Goal: Check status: Check status

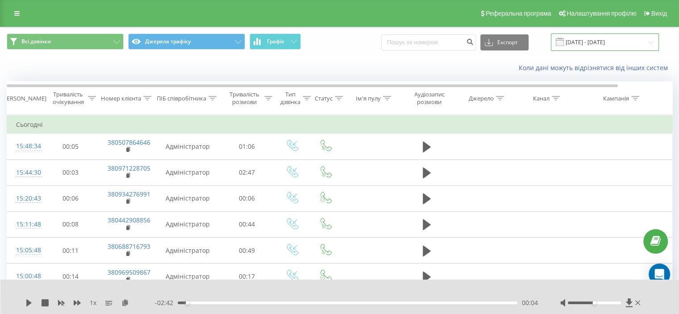
click at [587, 43] on input "[DATE] - [DATE]" at bounding box center [605, 42] width 108 height 17
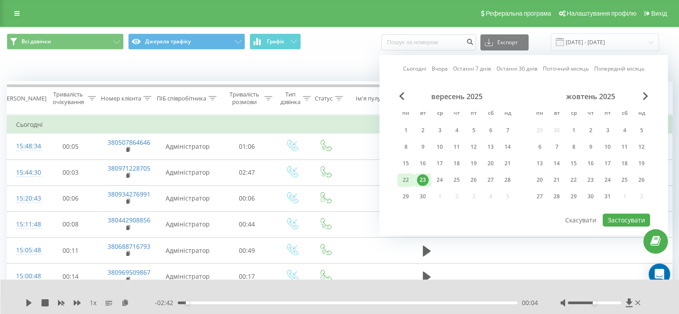
drag, startPoint x: 408, startPoint y: 176, endPoint x: 414, endPoint y: 176, distance: 5.4
click at [410, 176] on div "22" at bounding box center [406, 180] width 12 height 12
click at [618, 219] on button "Застосувати" at bounding box center [626, 220] width 47 height 13
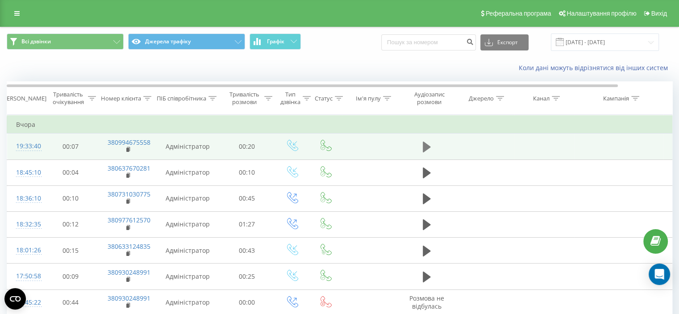
click at [428, 145] on icon at bounding box center [427, 147] width 8 height 11
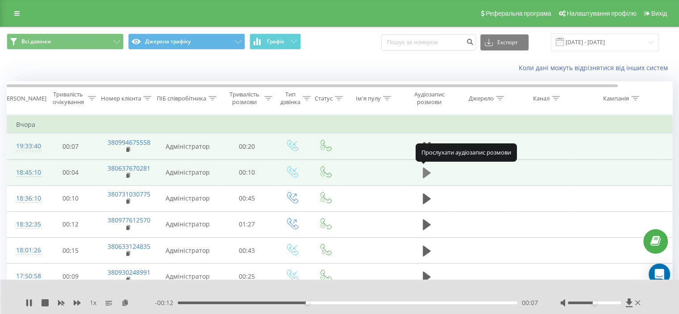
click at [425, 172] on icon at bounding box center [427, 173] width 8 height 11
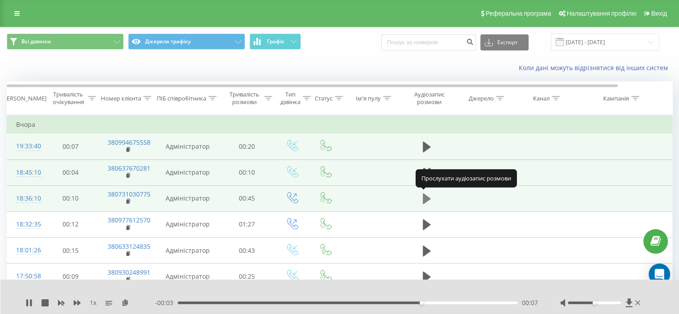
click at [425, 199] on icon at bounding box center [427, 198] width 8 height 11
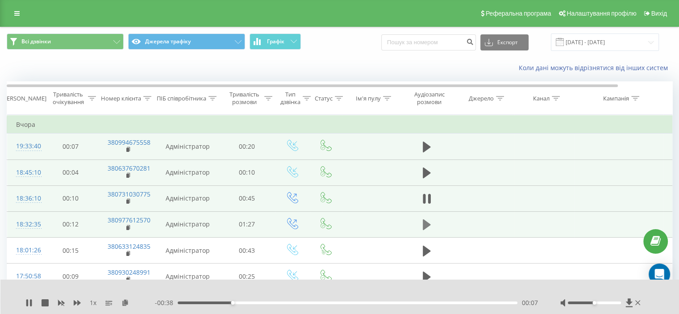
click at [423, 222] on icon at bounding box center [427, 224] width 8 height 11
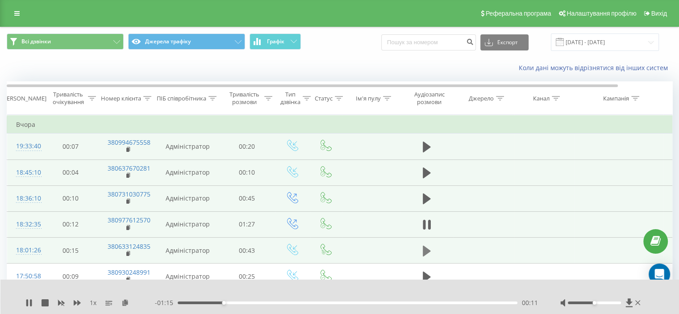
click at [432, 247] on button at bounding box center [426, 250] width 13 height 13
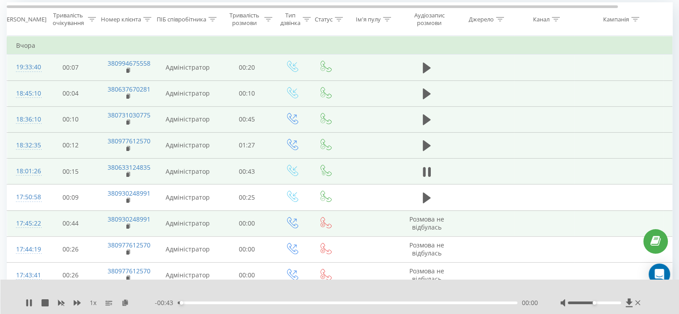
scroll to position [89, 0]
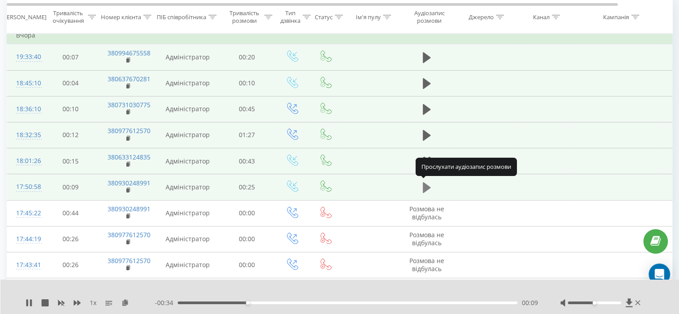
click at [427, 185] on icon at bounding box center [427, 187] width 8 height 11
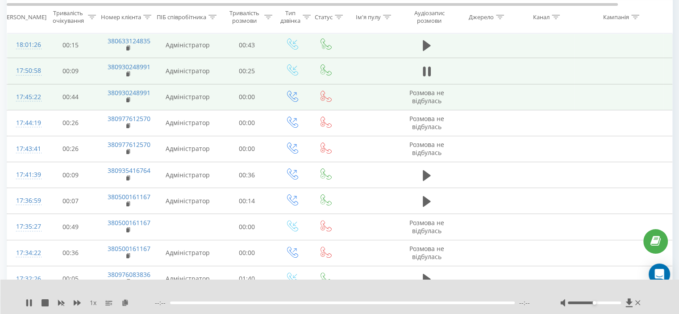
scroll to position [223, 0]
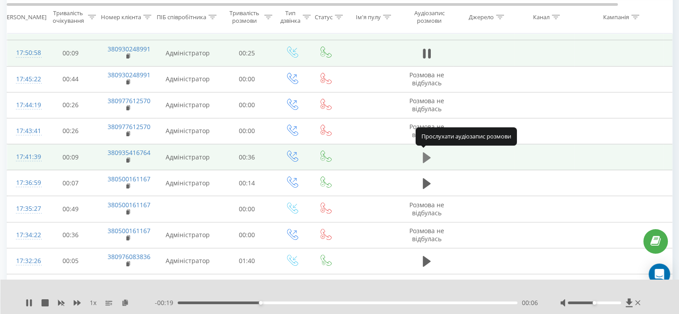
click at [424, 154] on icon at bounding box center [427, 157] width 8 height 11
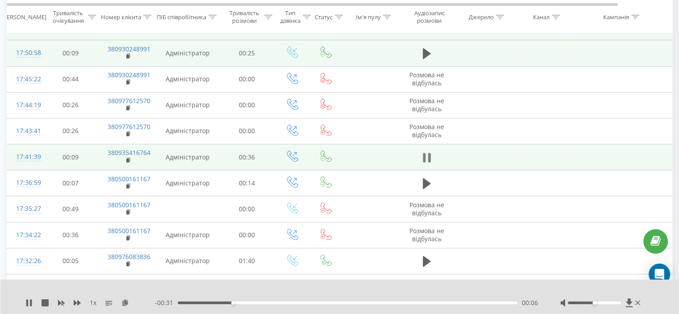
click at [426, 157] on icon at bounding box center [427, 157] width 8 height 13
click at [423, 157] on icon at bounding box center [427, 157] width 8 height 11
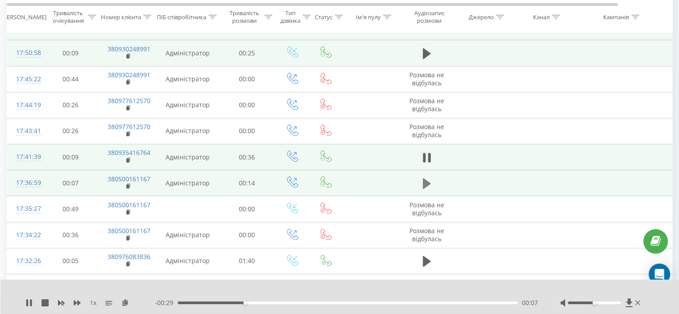
click at [427, 178] on icon at bounding box center [427, 183] width 8 height 13
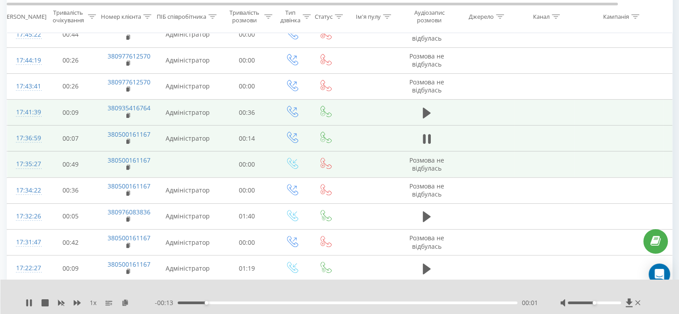
scroll to position [313, 0]
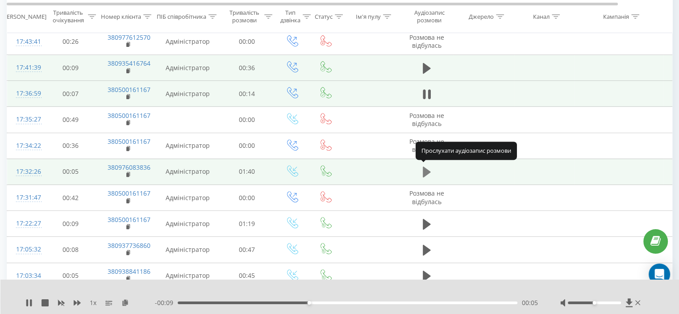
click at [424, 170] on icon at bounding box center [427, 172] width 8 height 11
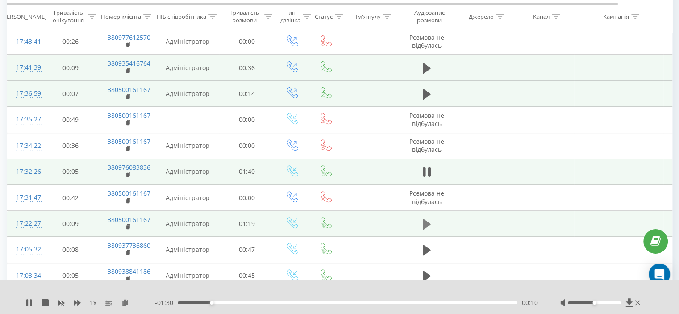
click at [425, 221] on icon at bounding box center [427, 224] width 8 height 11
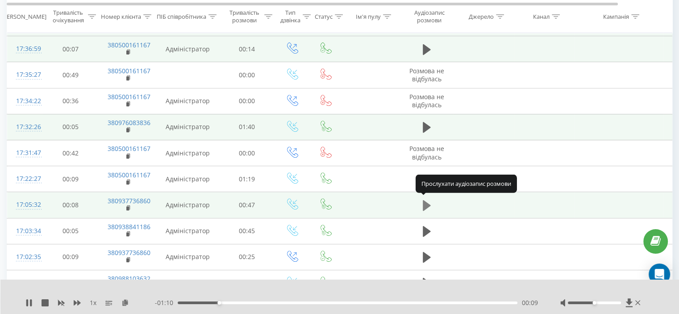
click at [425, 202] on icon at bounding box center [427, 205] width 8 height 11
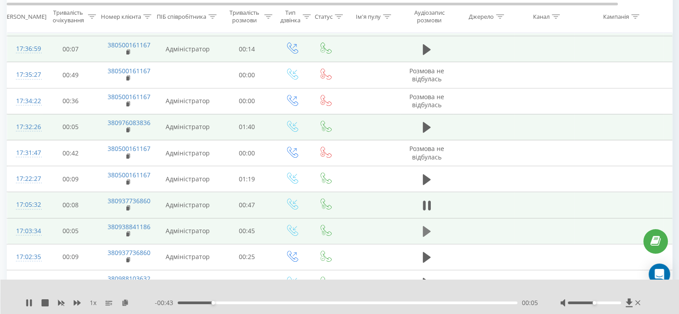
click at [424, 228] on icon at bounding box center [427, 231] width 8 height 11
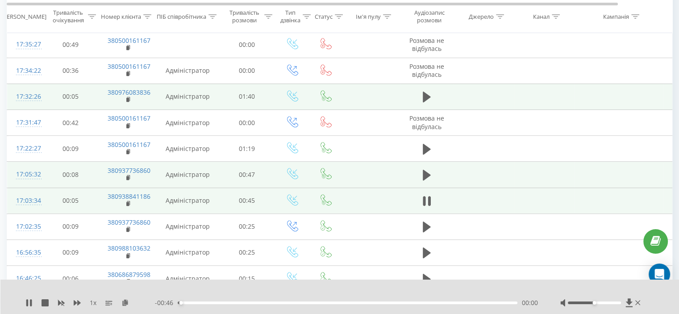
scroll to position [402, 0]
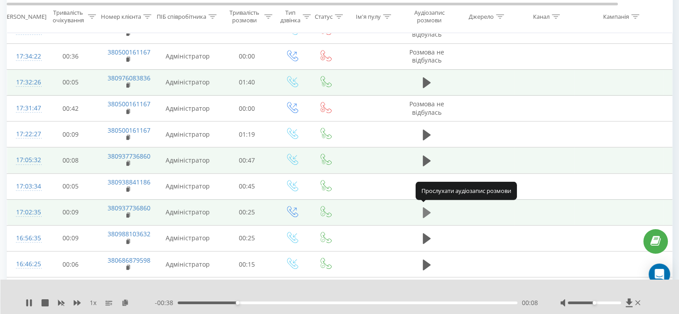
click at [425, 210] on icon at bounding box center [427, 212] width 8 height 11
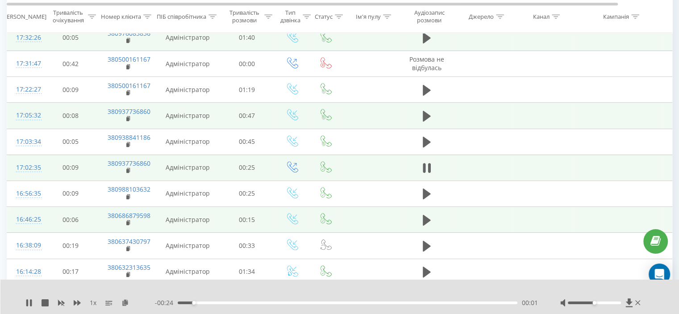
scroll to position [491, 0]
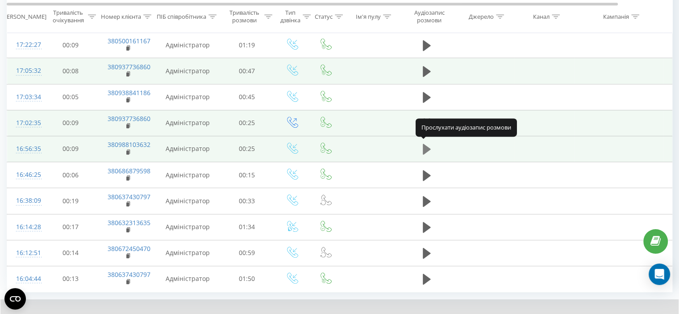
click at [427, 146] on icon at bounding box center [427, 149] width 8 height 11
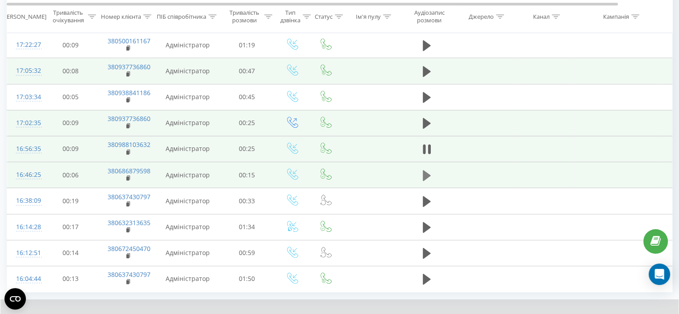
click at [427, 172] on icon at bounding box center [427, 175] width 8 height 11
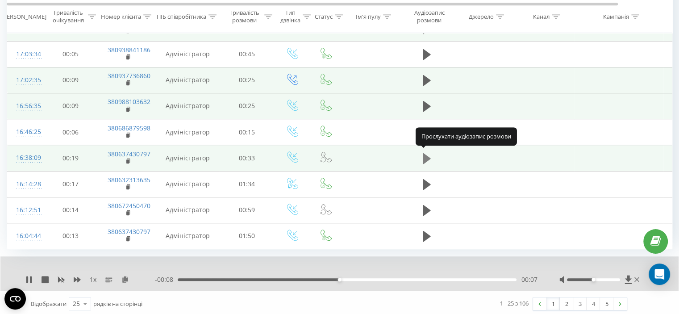
click at [425, 154] on icon at bounding box center [427, 158] width 8 height 11
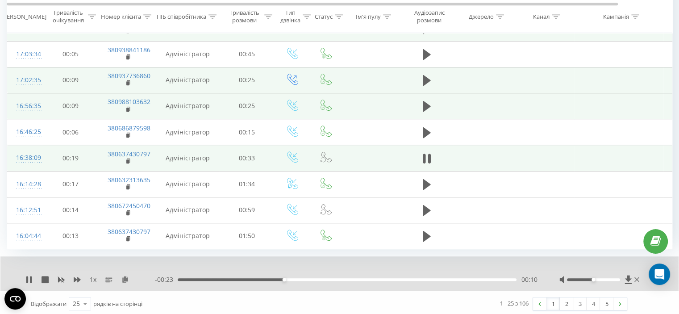
click at [585, 278] on div at bounding box center [593, 279] width 53 height 3
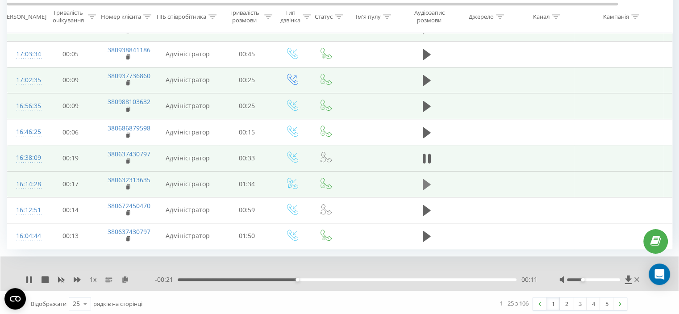
click at [425, 182] on icon at bounding box center [427, 184] width 8 height 11
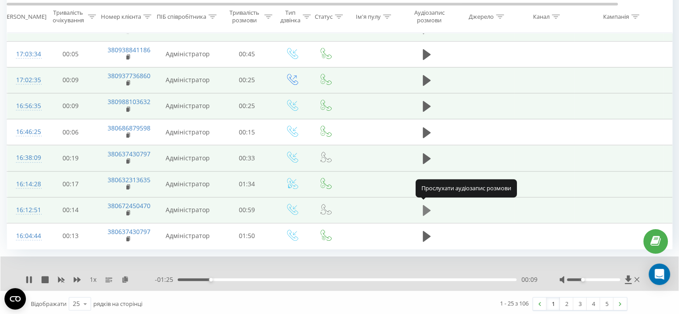
click at [425, 207] on icon at bounding box center [427, 210] width 8 height 11
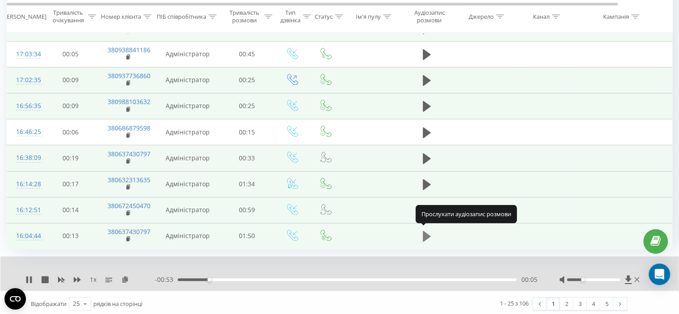
click at [426, 234] on icon at bounding box center [427, 236] width 8 height 11
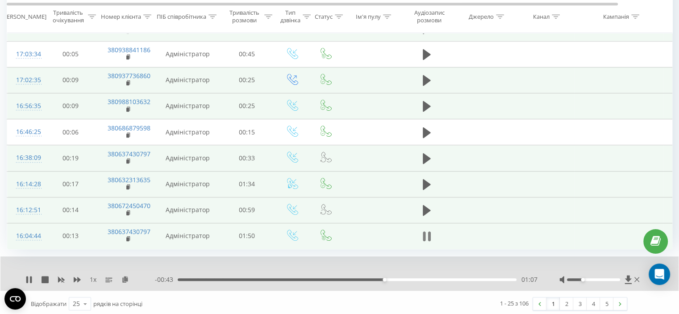
click at [425, 234] on icon at bounding box center [424, 236] width 3 height 10
click at [564, 298] on link "2" at bounding box center [566, 304] width 13 height 13
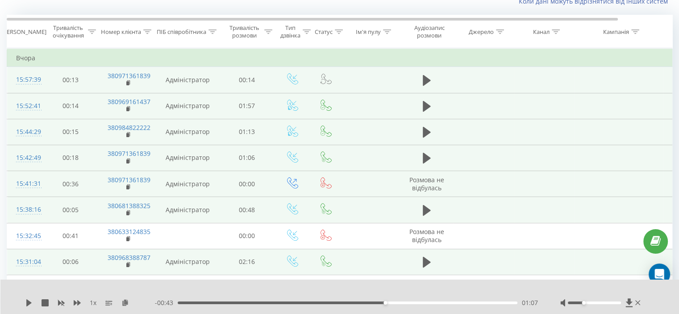
scroll to position [59, 0]
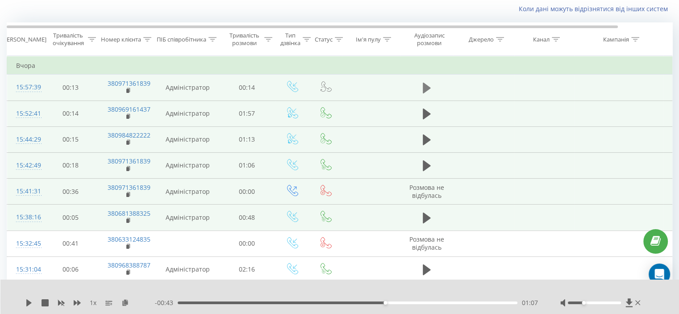
click at [424, 86] on icon at bounding box center [427, 88] width 8 height 11
click at [426, 108] on icon at bounding box center [427, 114] width 8 height 13
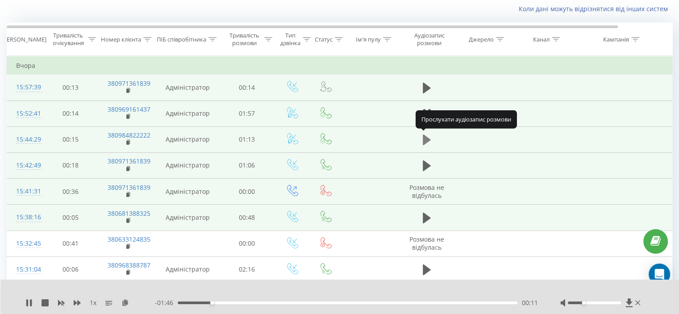
click at [424, 137] on icon at bounding box center [427, 139] width 8 height 11
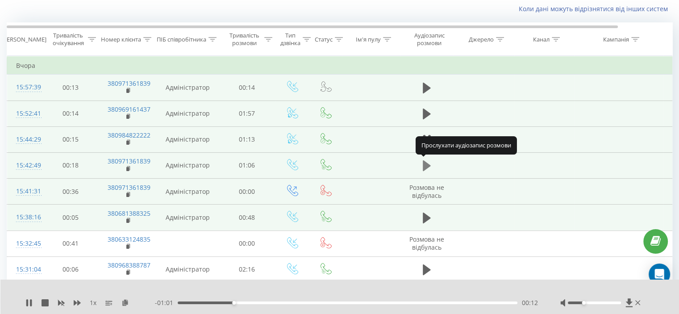
click at [426, 164] on icon at bounding box center [427, 165] width 8 height 11
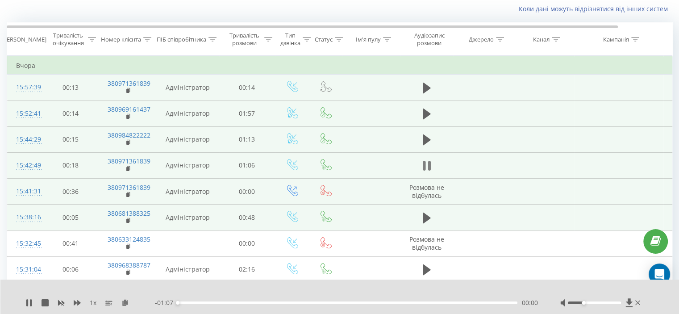
click at [427, 164] on icon at bounding box center [427, 165] width 8 height 13
click at [424, 214] on icon at bounding box center [427, 218] width 8 height 11
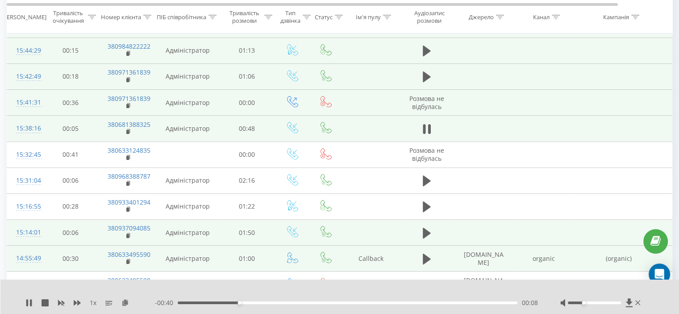
scroll to position [148, 0]
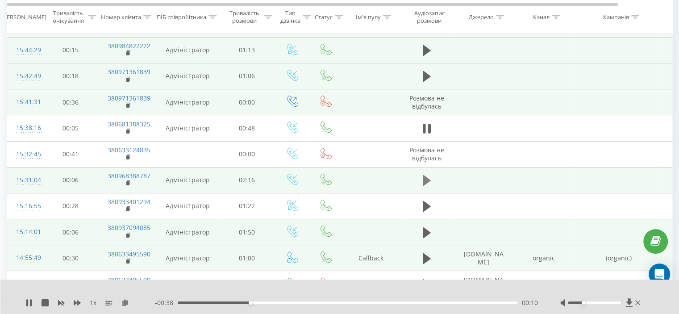
click at [425, 177] on icon at bounding box center [427, 180] width 8 height 11
click at [426, 179] on icon at bounding box center [427, 180] width 8 height 13
click at [424, 76] on icon at bounding box center [427, 76] width 8 height 11
click at [424, 75] on icon at bounding box center [424, 76] width 3 height 10
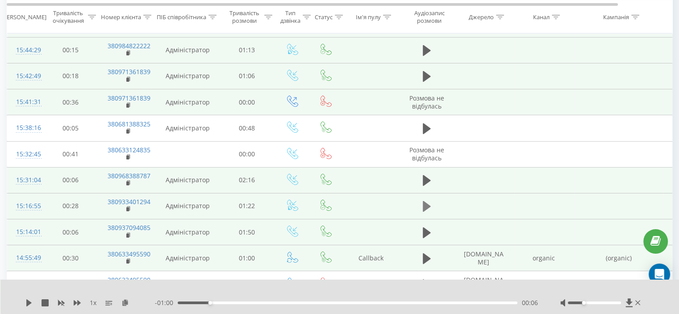
click at [424, 207] on icon at bounding box center [427, 206] width 8 height 11
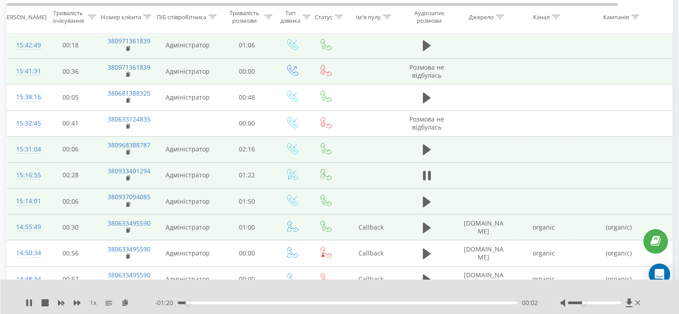
scroll to position [193, 0]
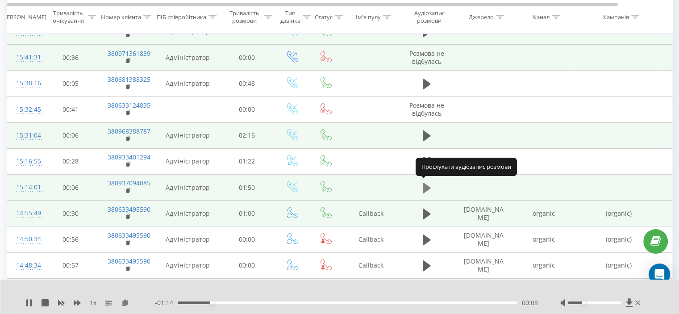
click at [423, 184] on icon at bounding box center [427, 187] width 8 height 11
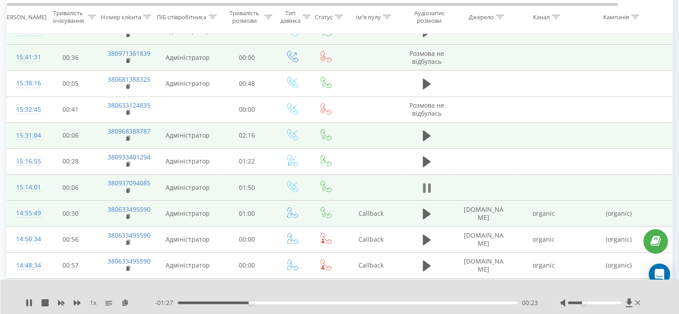
click at [430, 186] on icon at bounding box center [429, 188] width 3 height 10
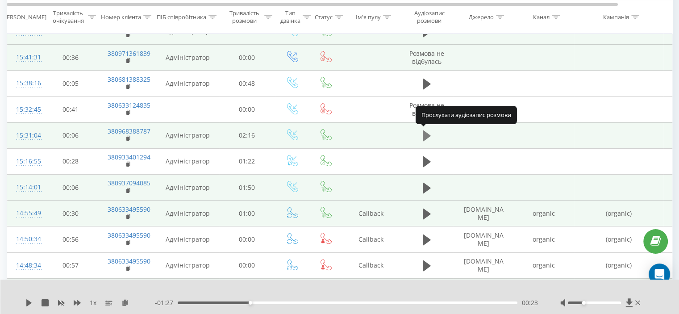
click at [425, 135] on icon at bounding box center [427, 135] width 8 height 11
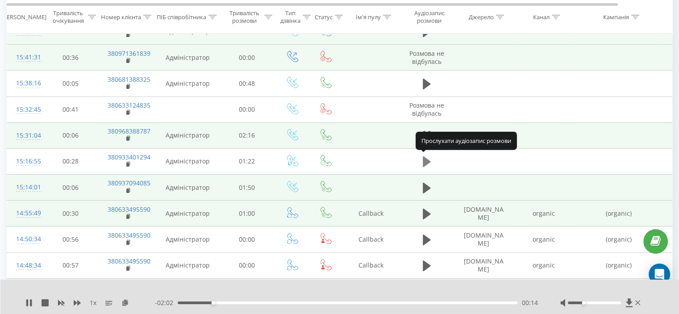
click at [425, 158] on icon at bounding box center [427, 161] width 8 height 11
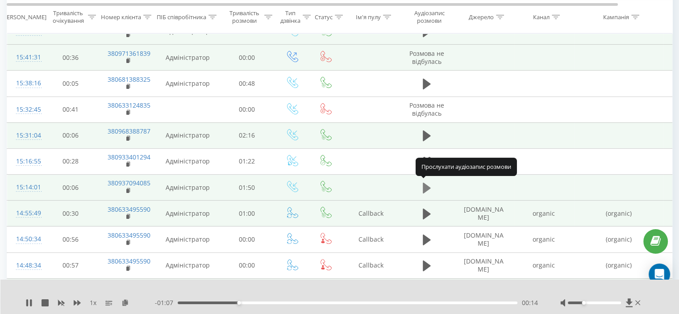
click at [425, 187] on icon at bounding box center [427, 187] width 8 height 11
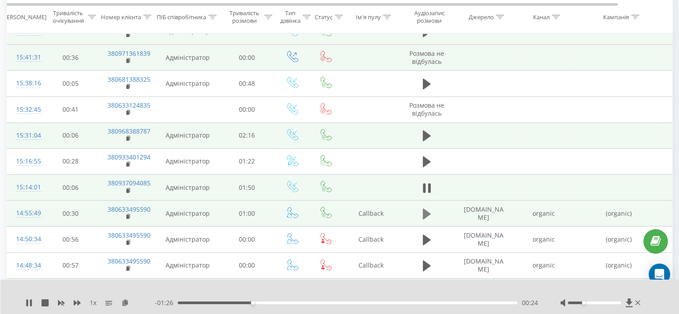
click at [425, 212] on icon at bounding box center [427, 214] width 8 height 11
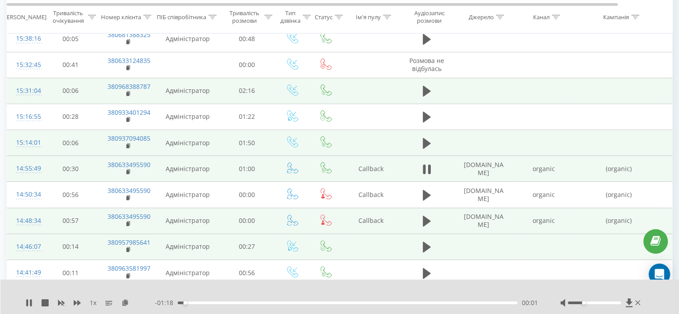
scroll to position [282, 0]
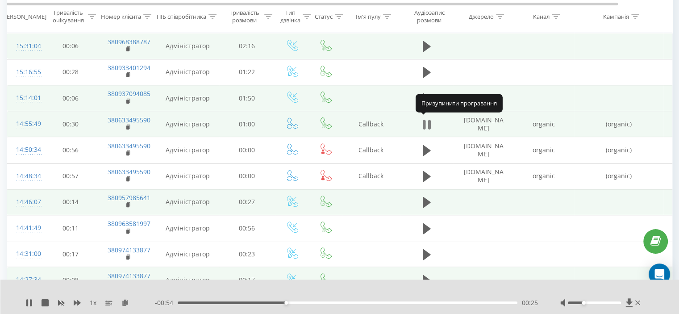
click at [427, 123] on icon at bounding box center [427, 124] width 8 height 13
click at [424, 199] on icon at bounding box center [427, 202] width 8 height 11
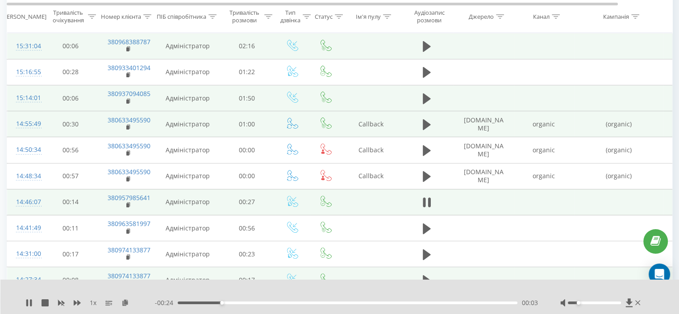
click at [577, 302] on div at bounding box center [594, 303] width 53 height 3
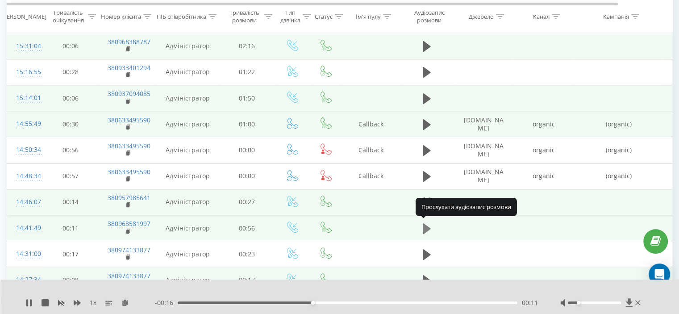
click at [427, 225] on icon at bounding box center [427, 228] width 8 height 11
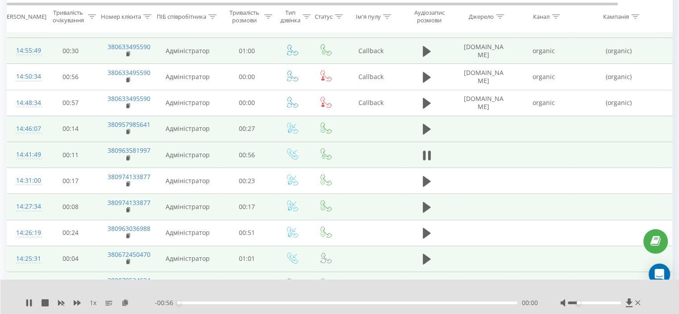
scroll to position [372, 0]
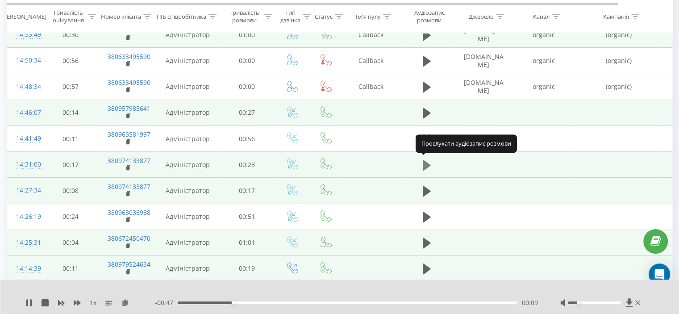
click at [425, 162] on icon at bounding box center [427, 165] width 8 height 11
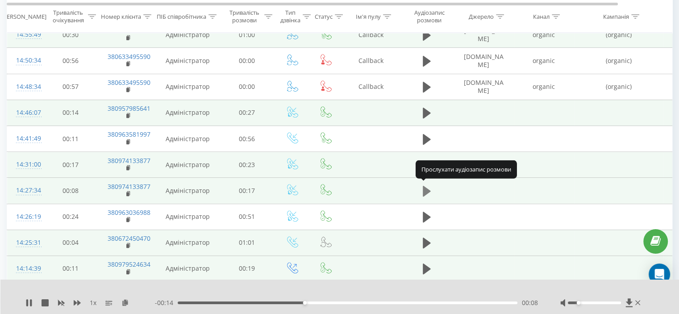
click at [426, 186] on icon at bounding box center [427, 191] width 8 height 11
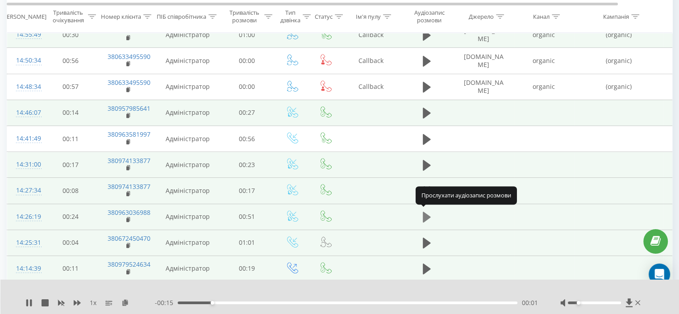
click at [424, 213] on icon at bounding box center [427, 217] width 8 height 11
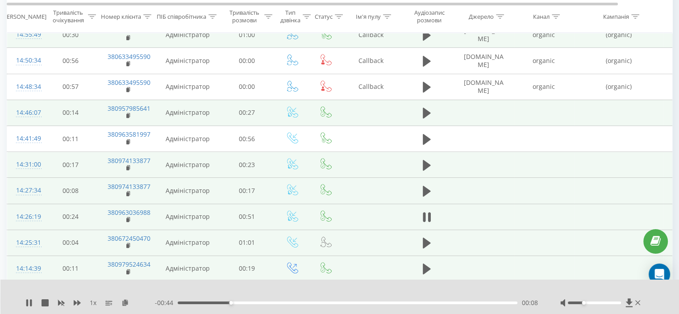
click at [582, 303] on div at bounding box center [594, 303] width 53 height 3
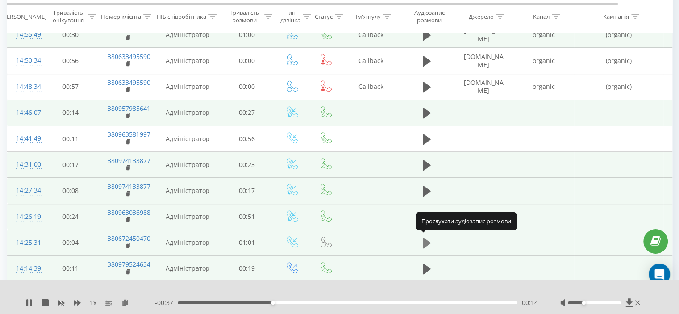
click at [424, 239] on icon at bounding box center [427, 243] width 8 height 11
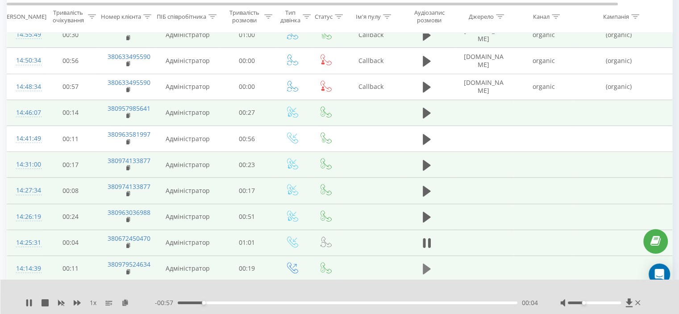
click at [424, 266] on icon at bounding box center [427, 269] width 8 height 11
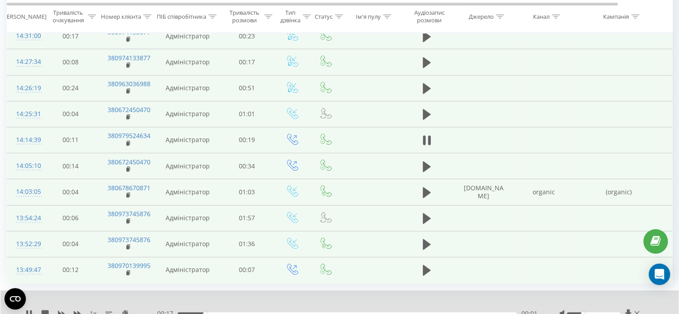
scroll to position [534, 0]
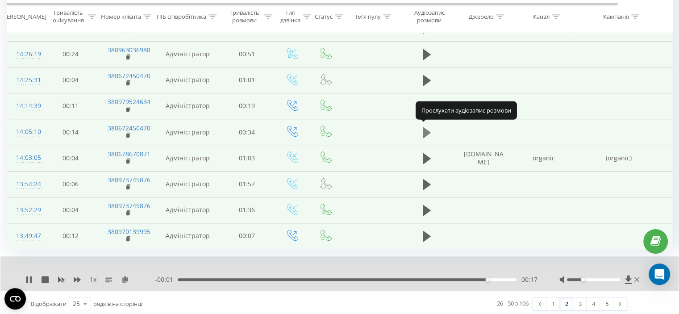
click at [425, 129] on icon at bounding box center [427, 132] width 8 height 11
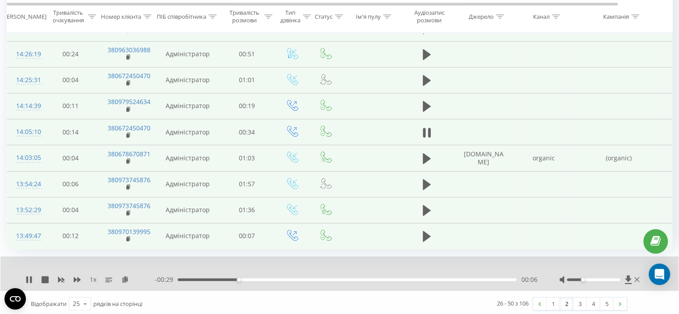
click at [591, 278] on div at bounding box center [593, 279] width 53 height 3
click at [425, 155] on icon at bounding box center [427, 158] width 8 height 11
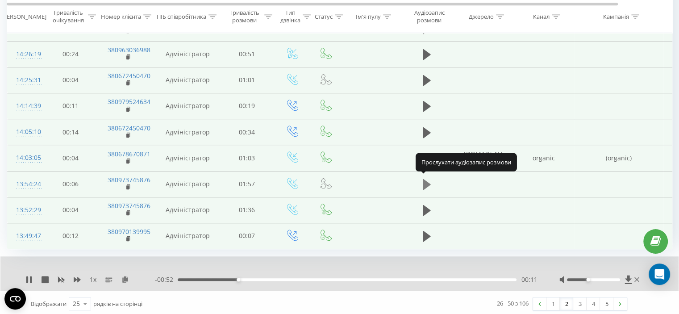
click at [427, 180] on icon at bounding box center [427, 184] width 8 height 11
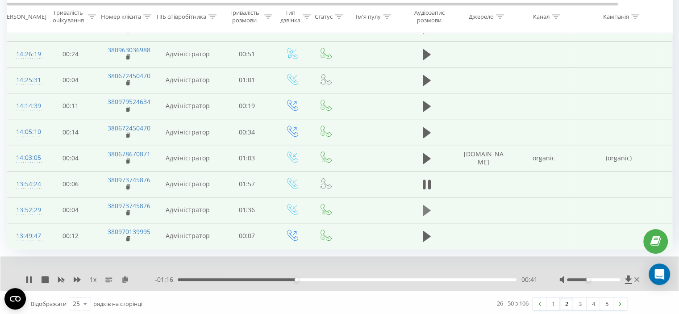
click at [425, 205] on icon at bounding box center [427, 210] width 8 height 11
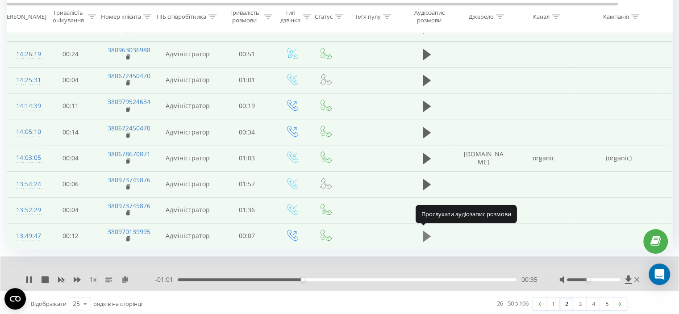
click at [425, 233] on icon at bounding box center [427, 236] width 8 height 11
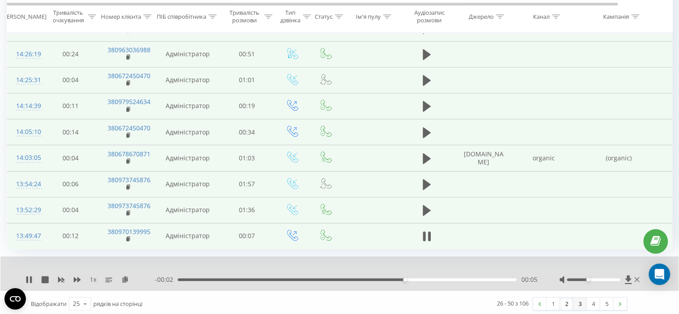
click at [577, 299] on link "3" at bounding box center [580, 304] width 13 height 13
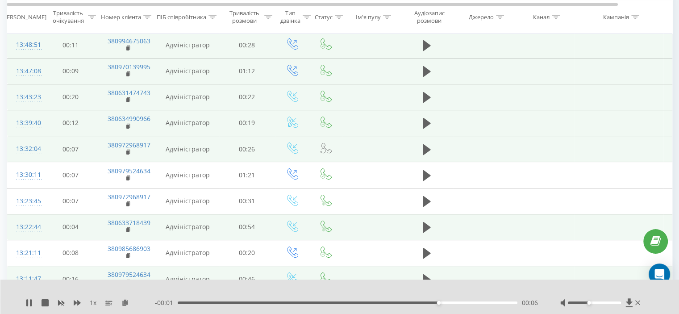
scroll to position [59, 0]
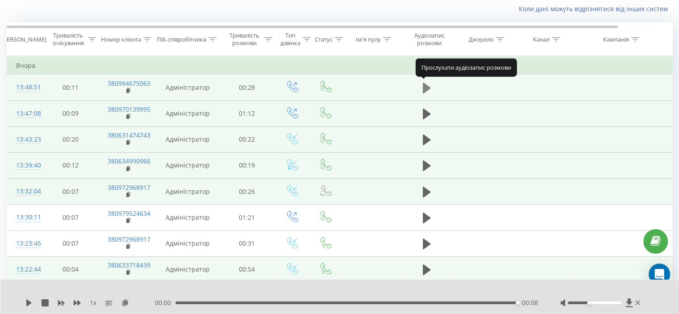
click at [425, 85] on icon at bounding box center [427, 88] width 8 height 11
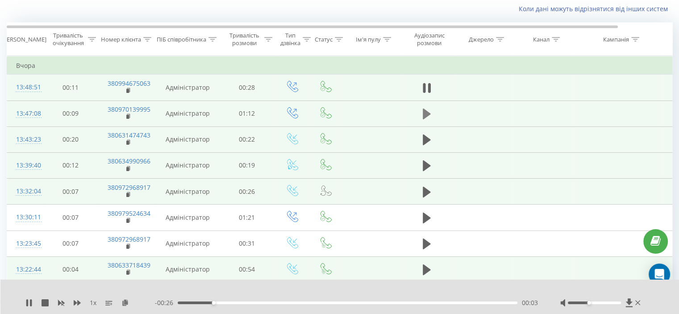
click at [425, 116] on icon at bounding box center [427, 114] width 8 height 11
click at [427, 113] on icon at bounding box center [427, 114] width 8 height 13
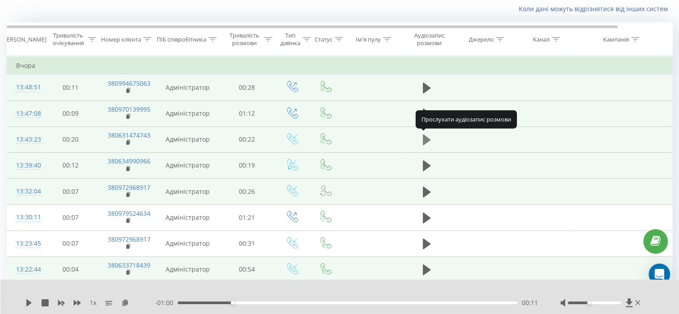
click at [426, 137] on icon at bounding box center [427, 139] width 8 height 11
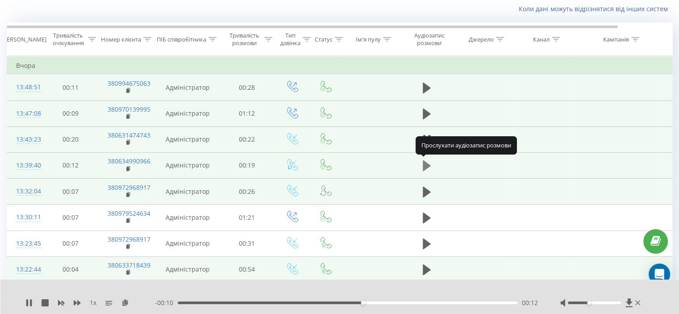
click at [425, 164] on icon at bounding box center [427, 165] width 8 height 11
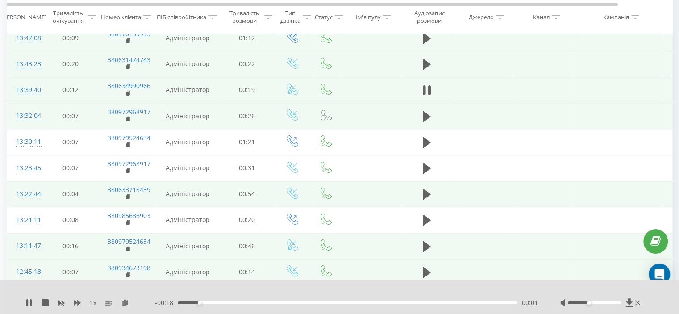
scroll to position [148, 0]
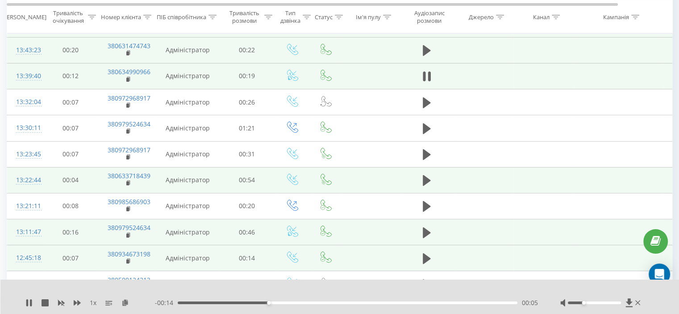
click at [582, 302] on div at bounding box center [594, 303] width 53 height 3
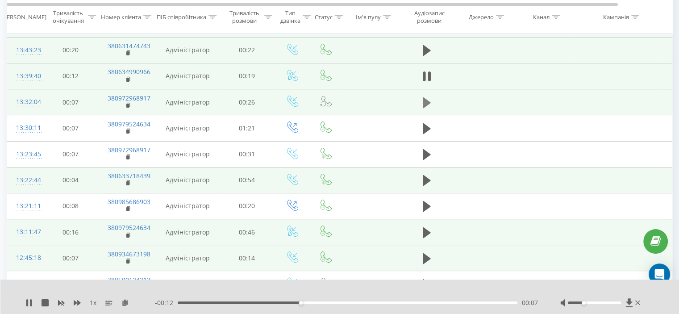
click at [427, 101] on icon at bounding box center [427, 102] width 8 height 11
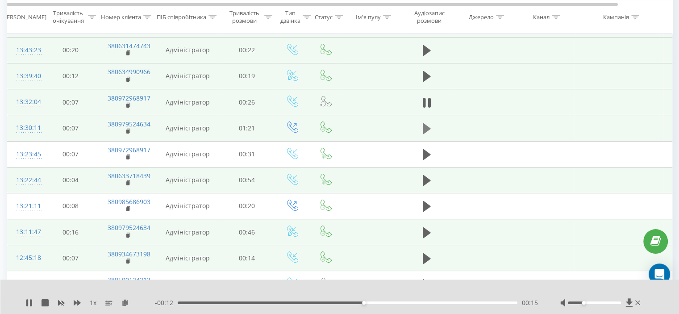
click at [425, 128] on icon at bounding box center [427, 128] width 8 height 11
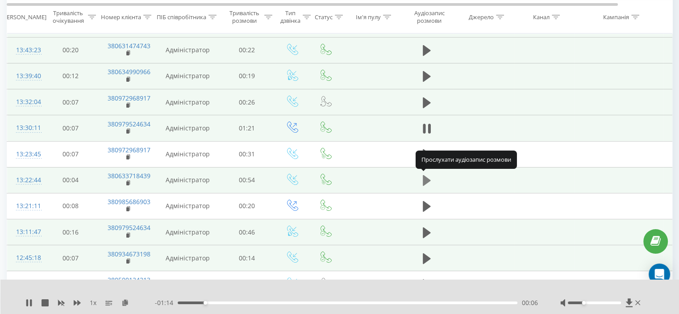
click at [423, 177] on icon at bounding box center [427, 180] width 8 height 11
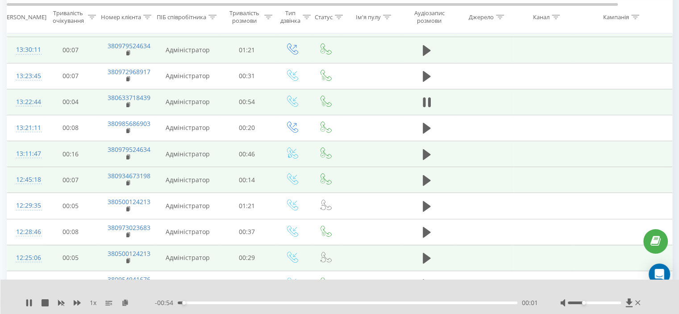
scroll to position [238, 0]
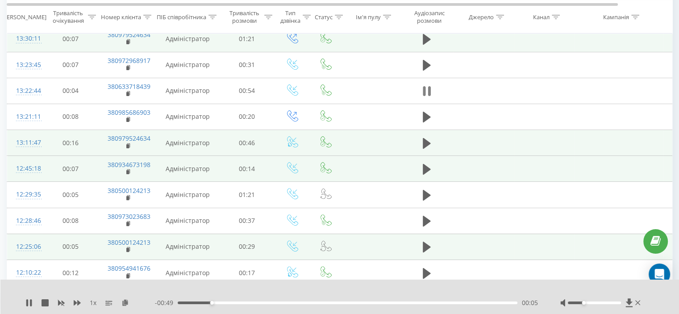
click at [426, 87] on icon at bounding box center [427, 91] width 8 height 13
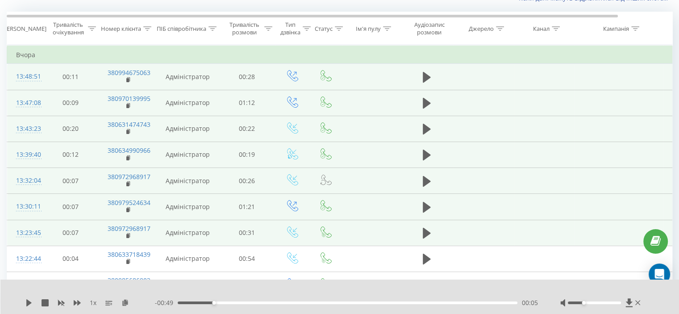
scroll to position [0, 0]
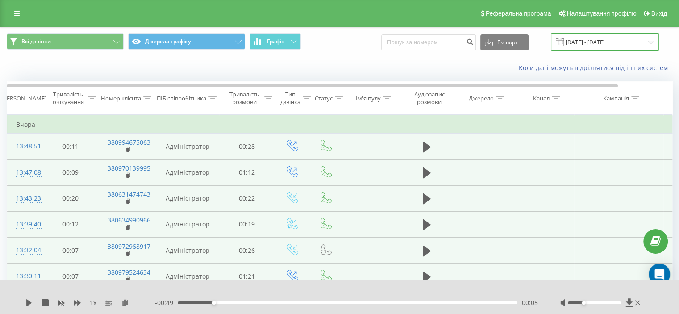
click at [593, 43] on input "[DATE] - [DATE]" at bounding box center [605, 42] width 108 height 17
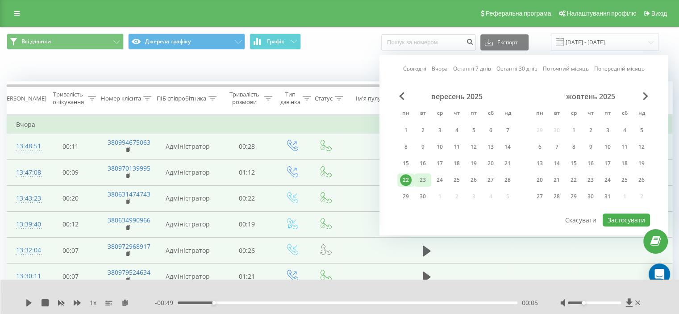
click at [425, 177] on div "23" at bounding box center [423, 180] width 12 height 12
click at [620, 219] on button "Застосувати" at bounding box center [626, 220] width 47 height 13
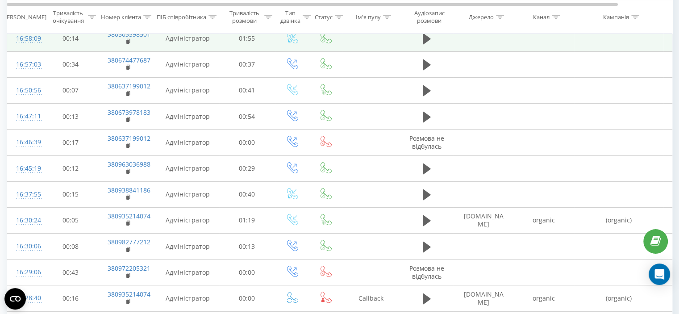
scroll to position [179, 0]
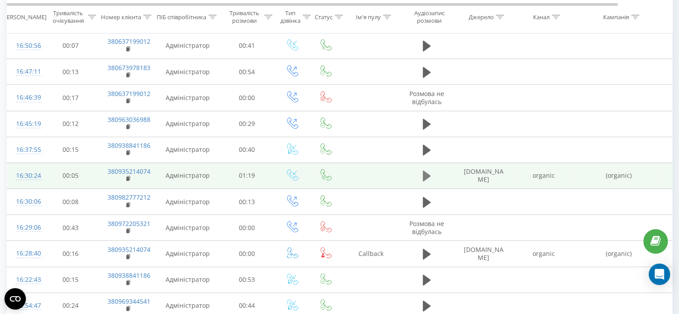
click at [424, 174] on icon at bounding box center [427, 176] width 8 height 11
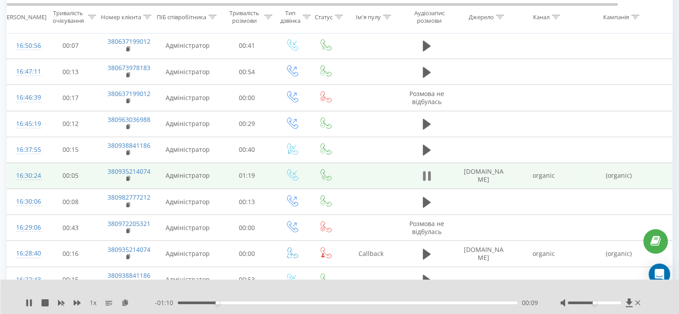
click at [426, 176] on icon at bounding box center [427, 176] width 8 height 13
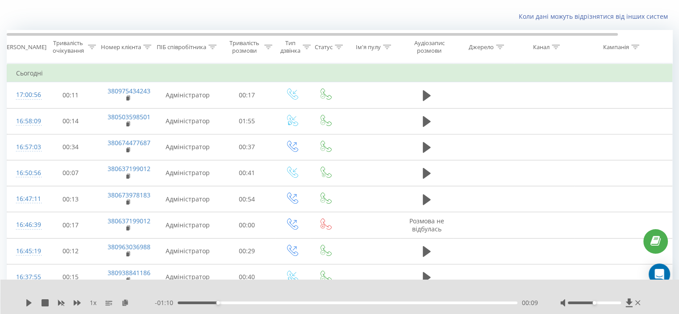
scroll to position [0, 0]
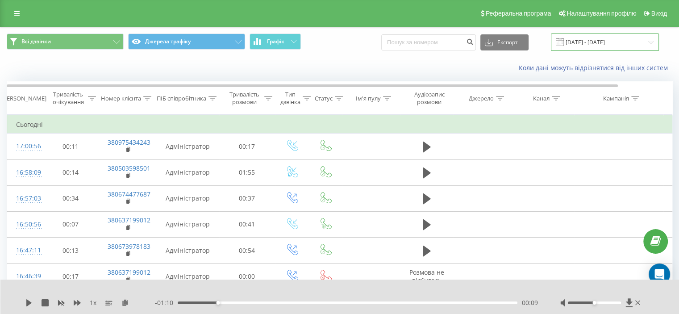
click at [600, 39] on input "[DATE] - [DATE]" at bounding box center [605, 42] width 108 height 17
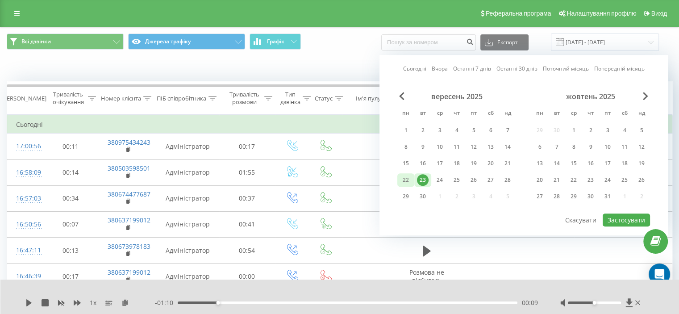
click at [406, 178] on div "22" at bounding box center [406, 180] width 12 height 12
click at [624, 219] on button "Застосувати" at bounding box center [626, 220] width 47 height 13
type input "[DATE] - [DATE]"
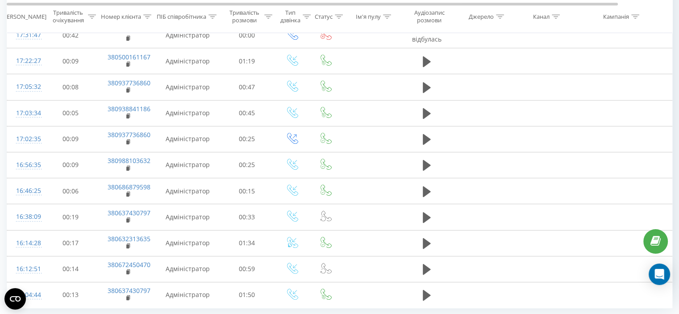
scroll to position [500, 0]
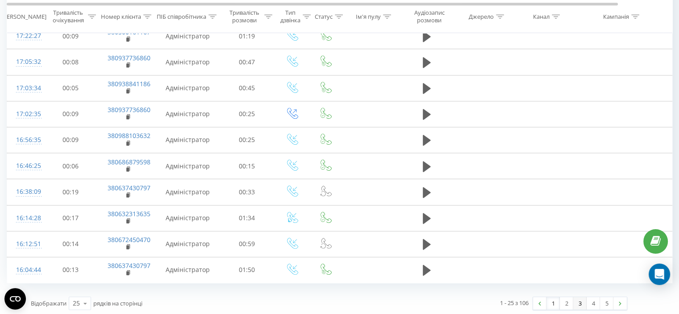
click at [579, 302] on link "3" at bounding box center [580, 303] width 13 height 13
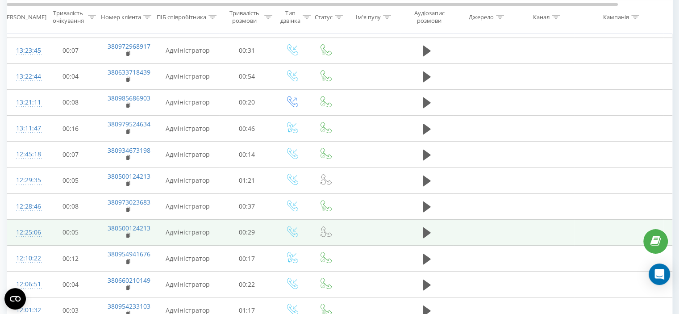
scroll to position [238, 0]
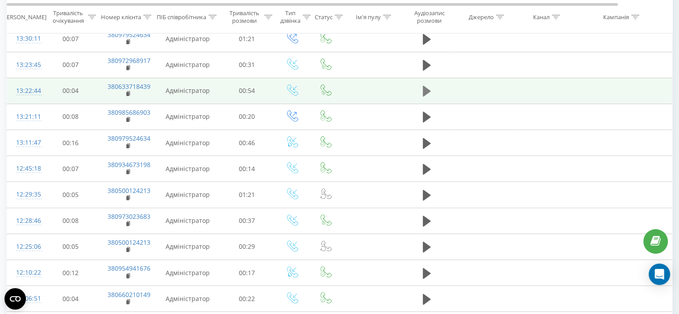
click at [422, 88] on button at bounding box center [426, 90] width 13 height 13
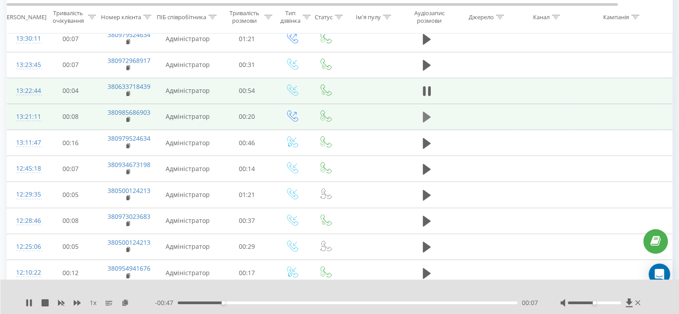
click at [425, 115] on icon at bounding box center [427, 117] width 8 height 11
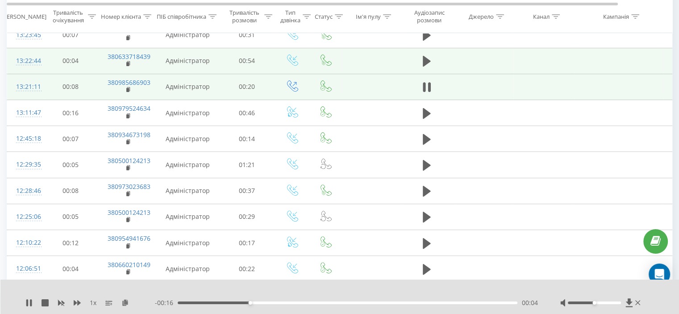
scroll to position [268, 0]
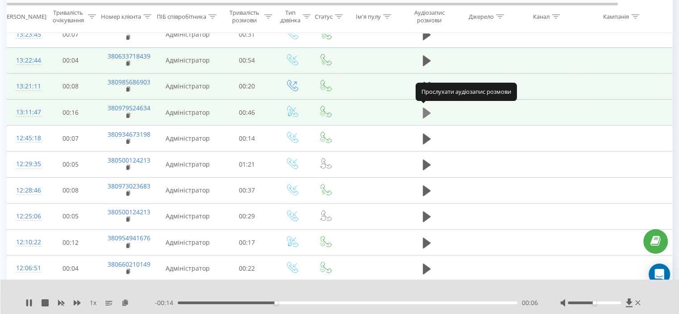
click at [428, 111] on icon at bounding box center [427, 112] width 8 height 11
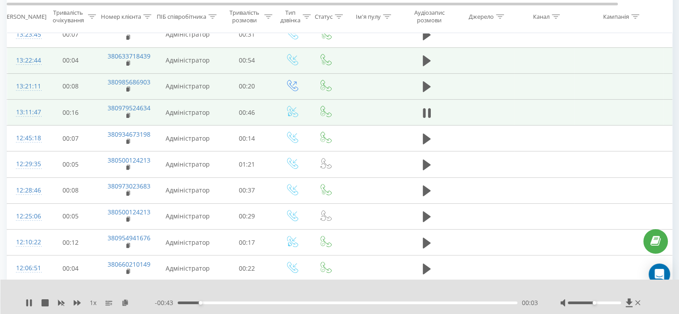
click at [583, 302] on div at bounding box center [594, 303] width 53 height 3
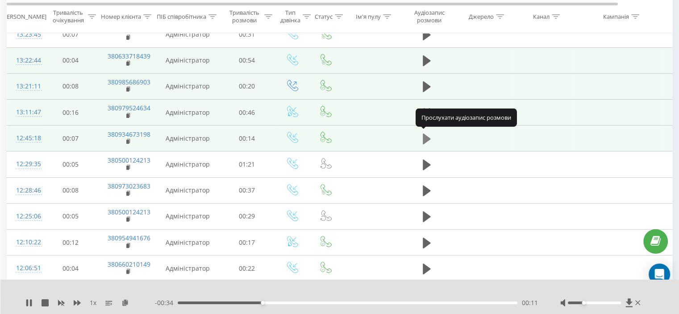
click at [426, 136] on icon at bounding box center [427, 139] width 8 height 11
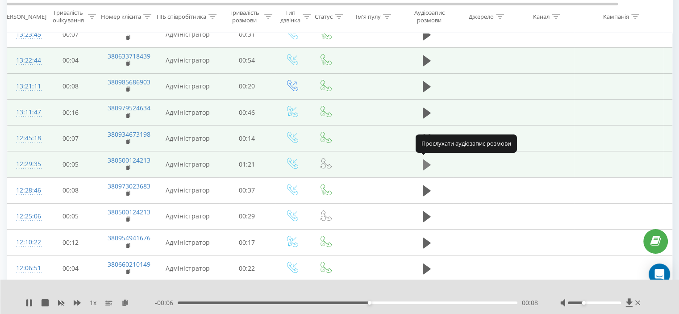
click at [425, 163] on icon at bounding box center [427, 164] width 8 height 11
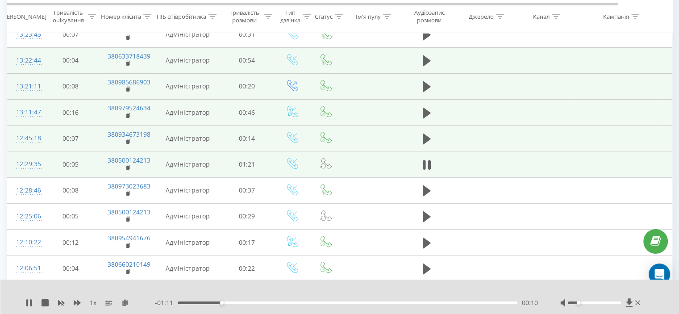
click at [578, 303] on div at bounding box center [594, 303] width 53 height 3
click at [588, 303] on div at bounding box center [594, 303] width 53 height 3
click at [427, 160] on icon at bounding box center [427, 165] width 8 height 13
